Goal: Ask a question

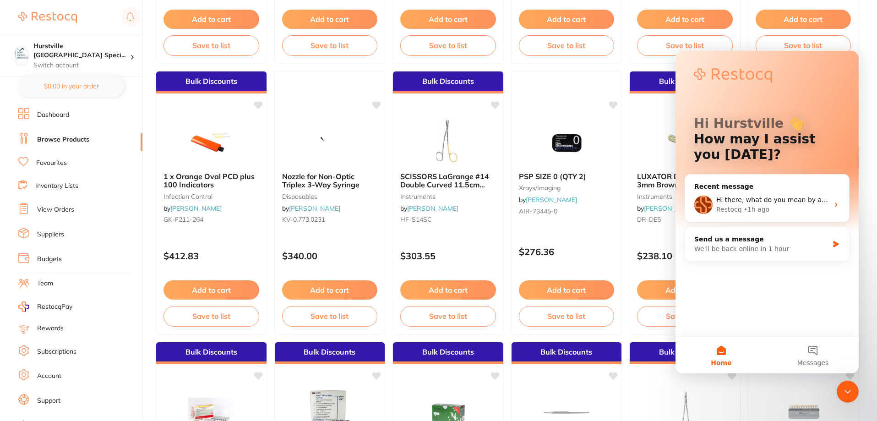
scroll to position [366, 0]
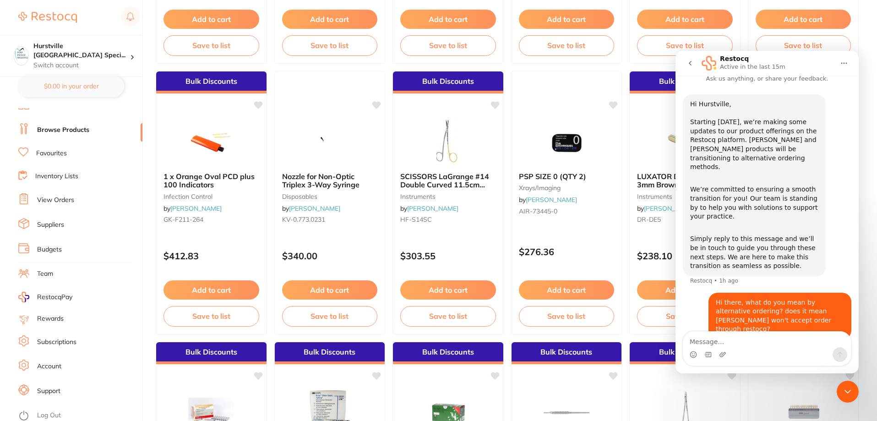
scroll to position [12, 0]
click at [56, 392] on link "Support" at bounding box center [48, 388] width 23 height 9
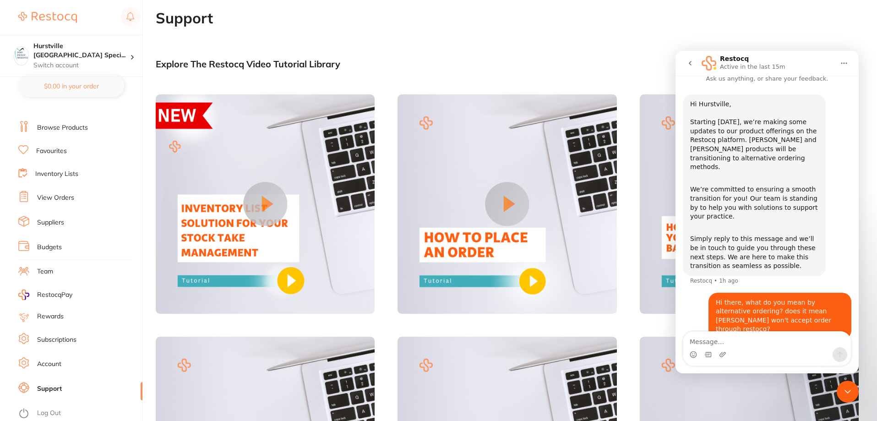
click at [854, 389] on div "Close Intercom Messenger" at bounding box center [848, 392] width 22 height 22
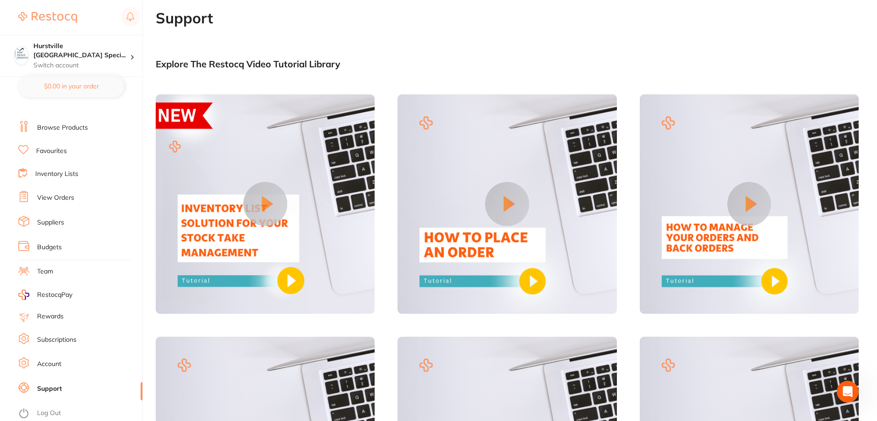
click at [851, 393] on icon "Open Intercom Messenger" at bounding box center [847, 391] width 15 height 15
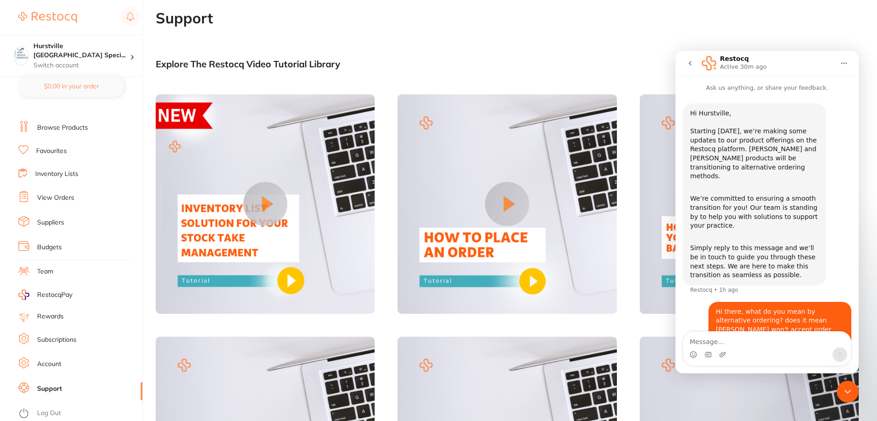
scroll to position [9, 0]
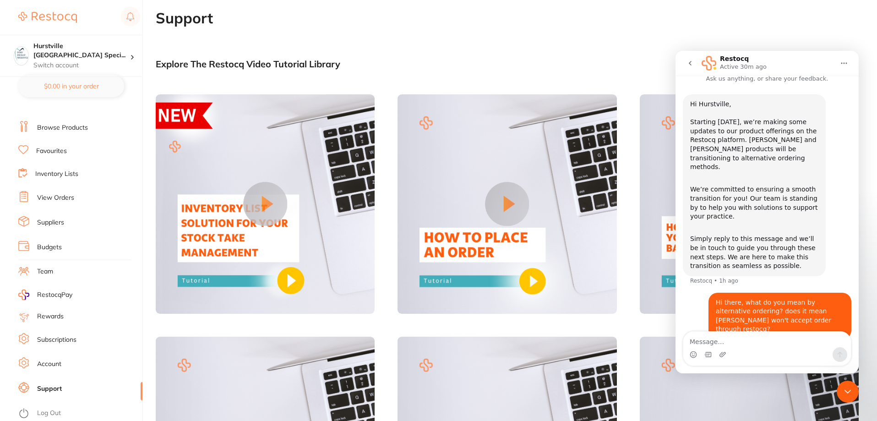
click at [689, 64] on icon "go back" at bounding box center [690, 63] width 3 height 5
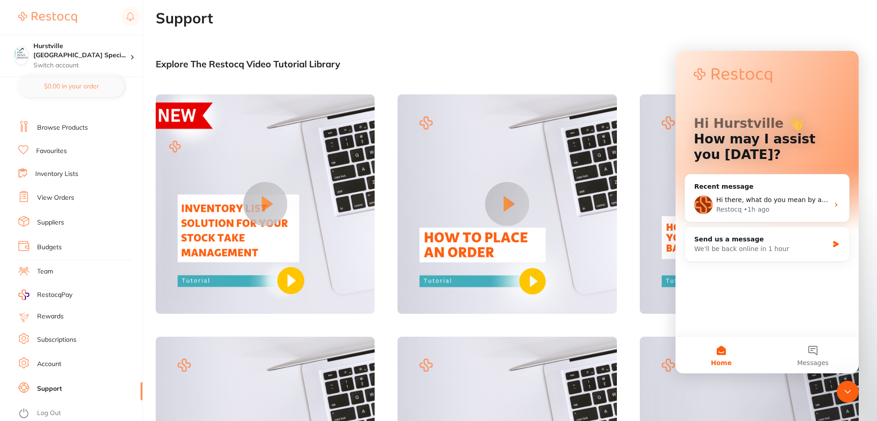
scroll to position [0, 0]
click at [795, 204] on div "Hi there, what do you mean by alternative ordering? does it mean [PERSON_NAME] …" at bounding box center [772, 200] width 113 height 10
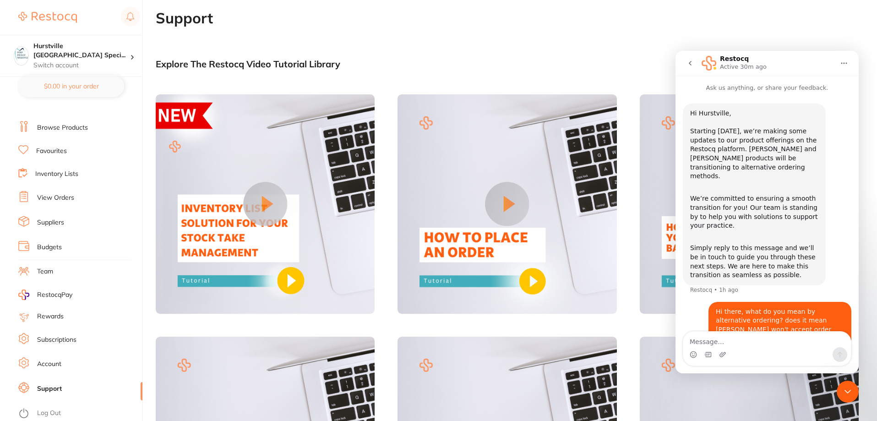
scroll to position [9, 0]
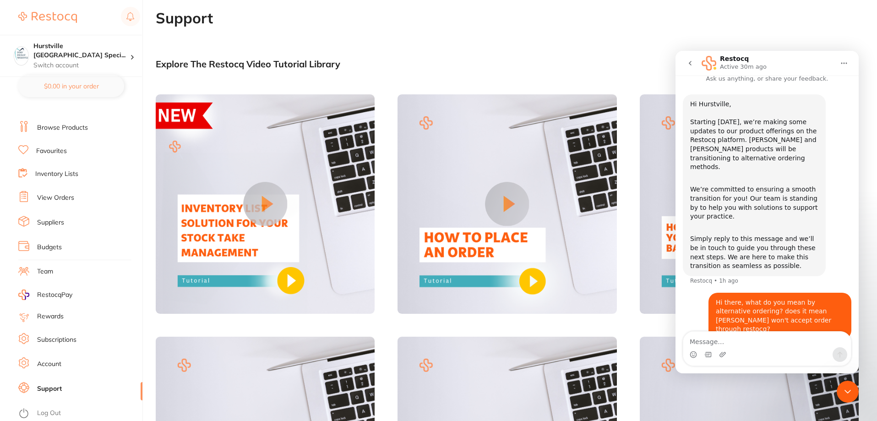
click at [842, 63] on icon "Home" at bounding box center [844, 63] width 6 height 1
click at [686, 65] on button "go back" at bounding box center [689, 62] width 17 height 17
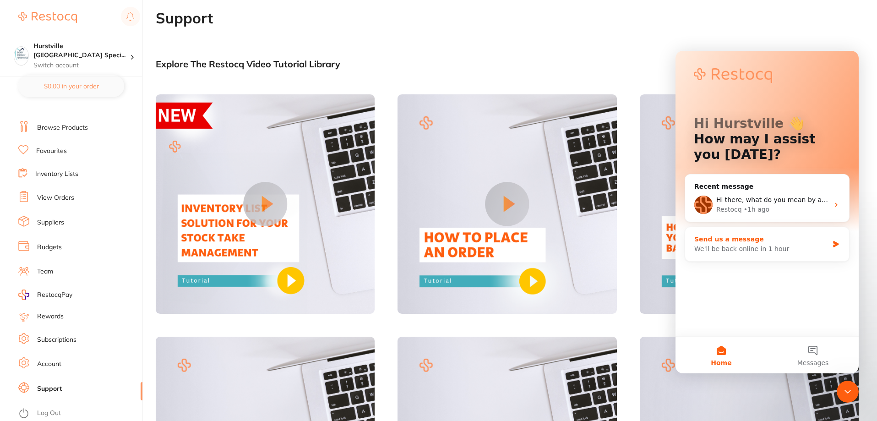
click at [746, 252] on div "We'll be back online in 1 hour" at bounding box center [761, 249] width 134 height 10
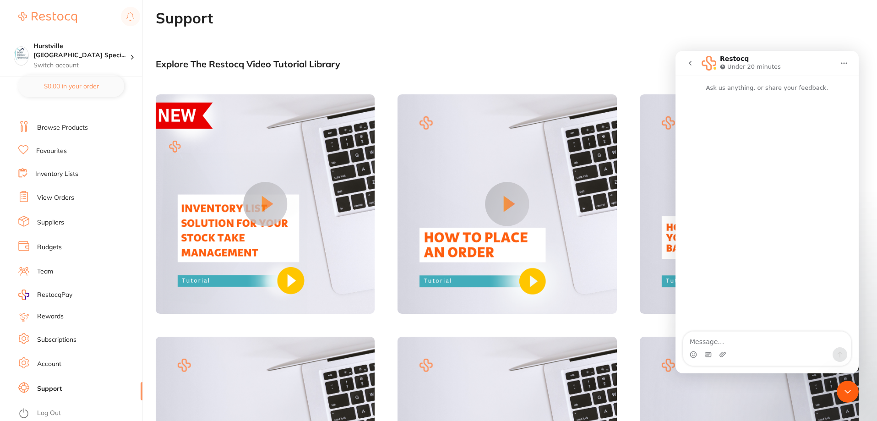
click at [732, 337] on textarea "Message…" at bounding box center [767, 340] width 168 height 16
type textarea "Hi team"
type textarea "d"
type textarea "H"
type textarea "d"
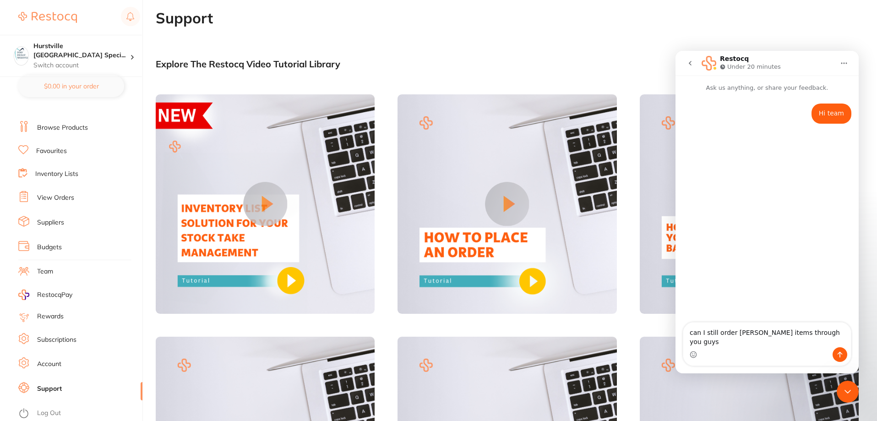
type textarea "can I still order [PERSON_NAME] items through you guys?"
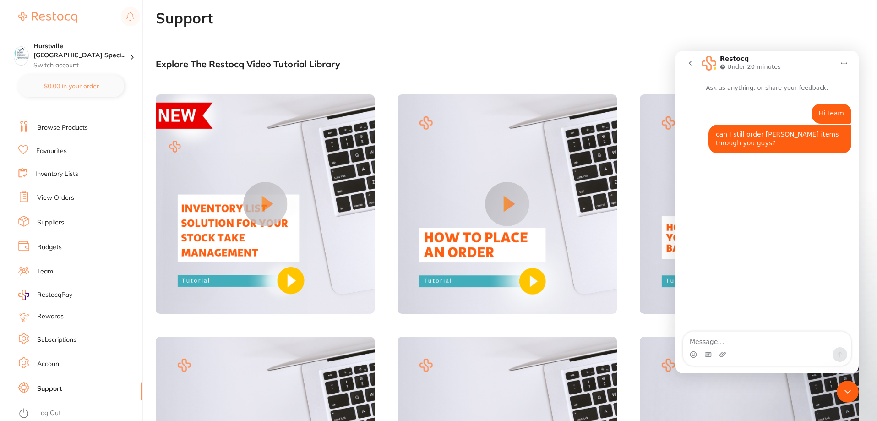
click at [844, 393] on icon "Close Intercom Messenger" at bounding box center [847, 391] width 11 height 11
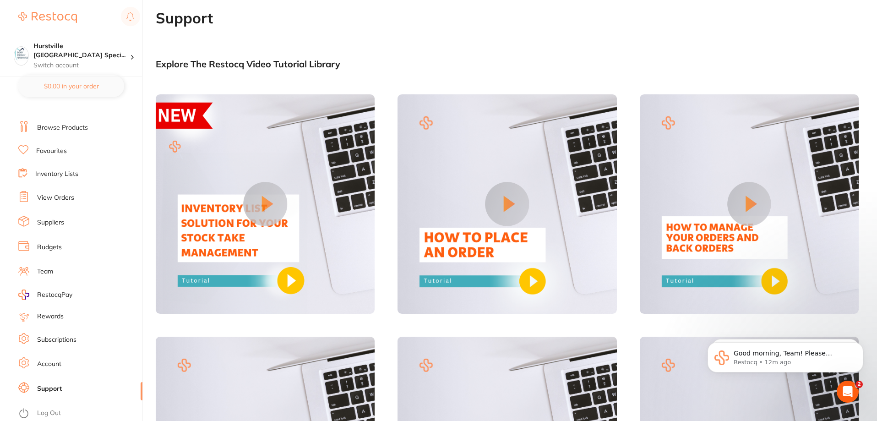
click at [849, 394] on icon "Open Intercom Messenger" at bounding box center [847, 391] width 15 height 15
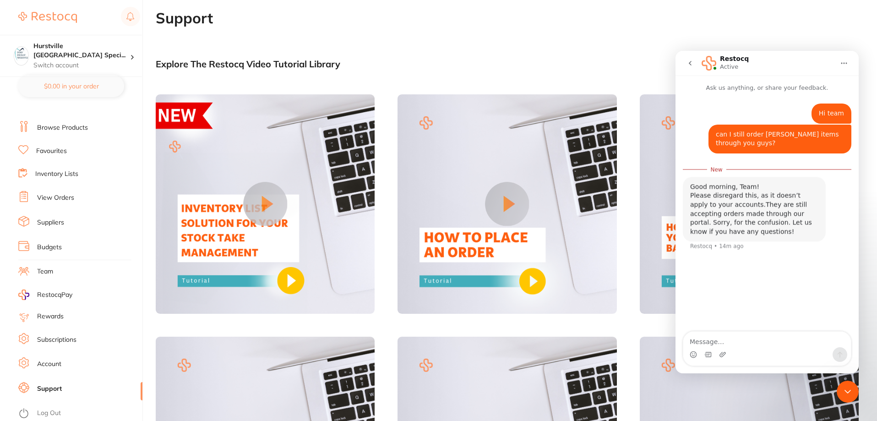
scroll to position [1, 0]
click at [691, 67] on button "go back" at bounding box center [689, 62] width 17 height 17
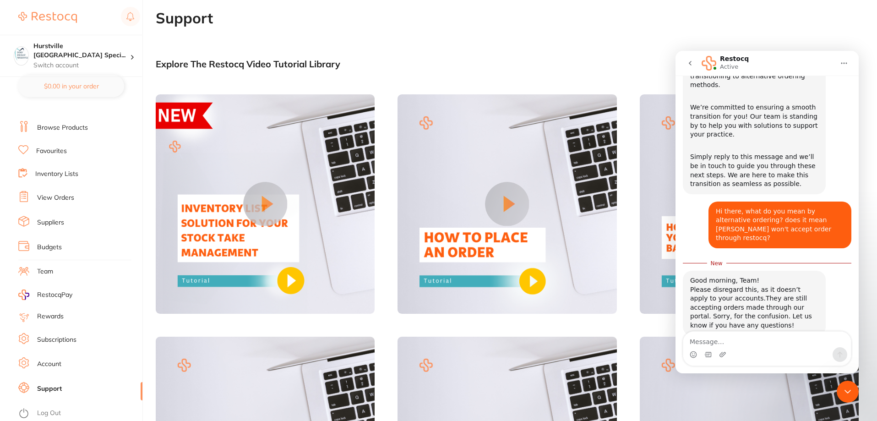
scroll to position [96, 0]
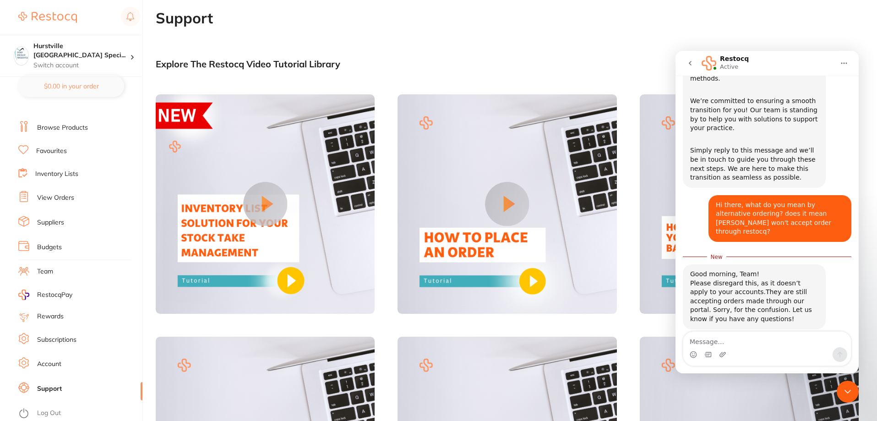
click at [850, 385] on div "Close Intercom Messenger" at bounding box center [848, 392] width 22 height 22
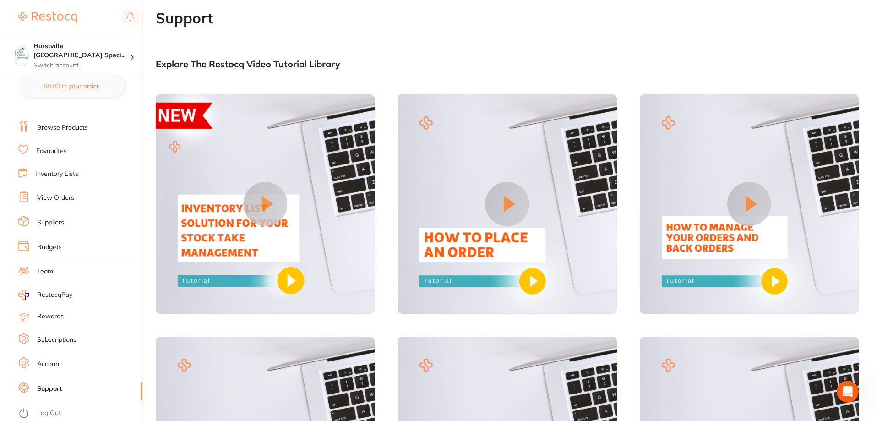
click at [67, 123] on link "Browse Products" at bounding box center [62, 127] width 51 height 9
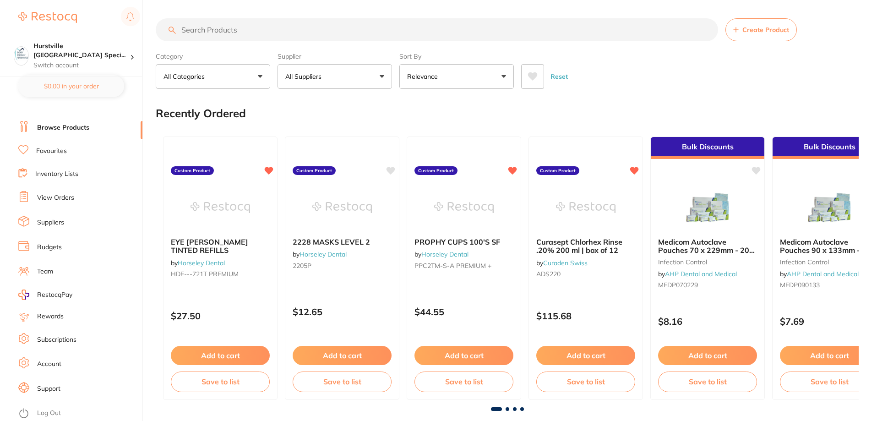
click at [370, 77] on button "All Suppliers" at bounding box center [335, 76] width 114 height 25
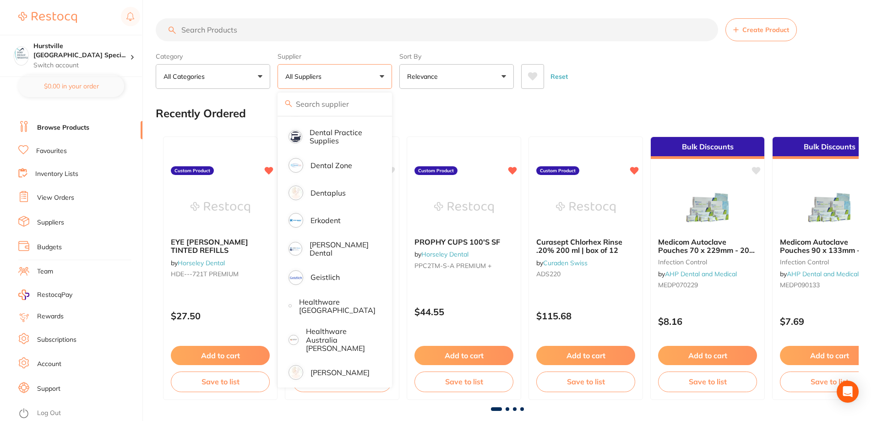
scroll to position [366, 0]
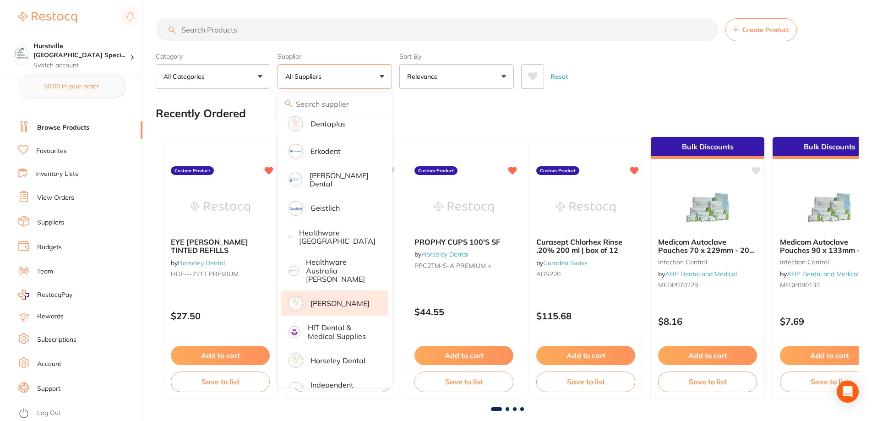
click at [339, 300] on p "[PERSON_NAME]" at bounding box center [339, 303] width 59 height 8
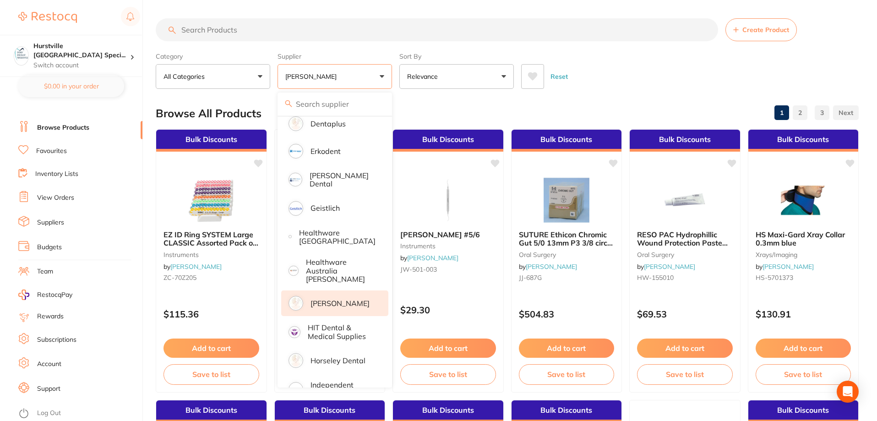
click at [518, 100] on div "Browse All Products 1 2 3" at bounding box center [507, 113] width 703 height 31
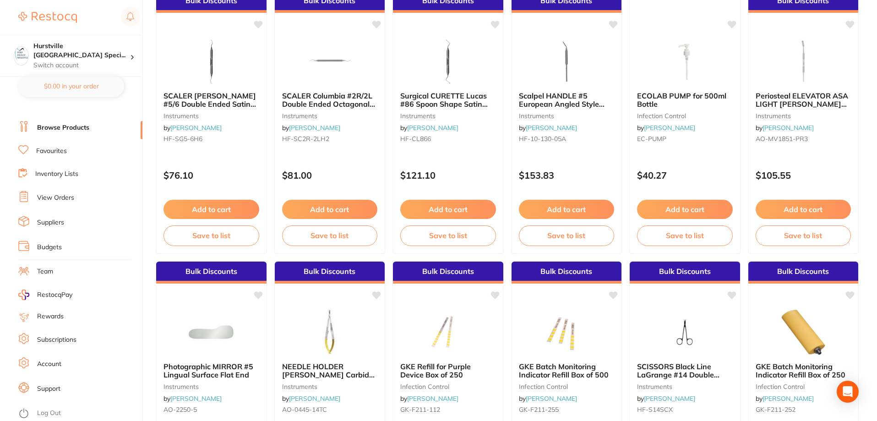
scroll to position [412, 0]
